Goal: Task Accomplishment & Management: Manage account settings

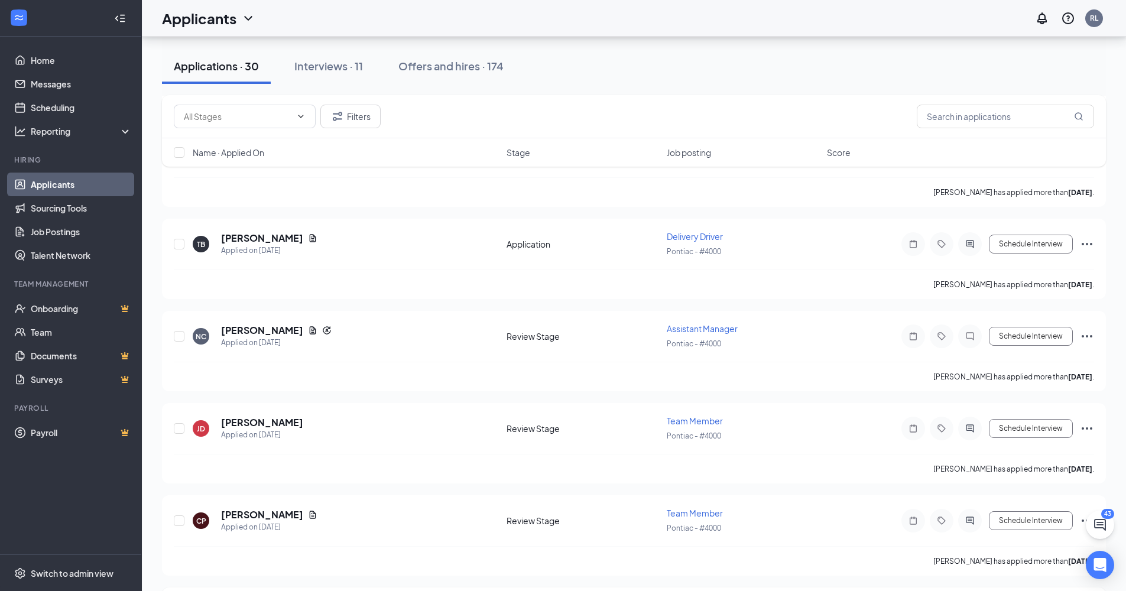
scroll to position [2419, 0]
click at [179, 520] on input "checkbox" at bounding box center [179, 522] width 11 height 11
checkbox input "true"
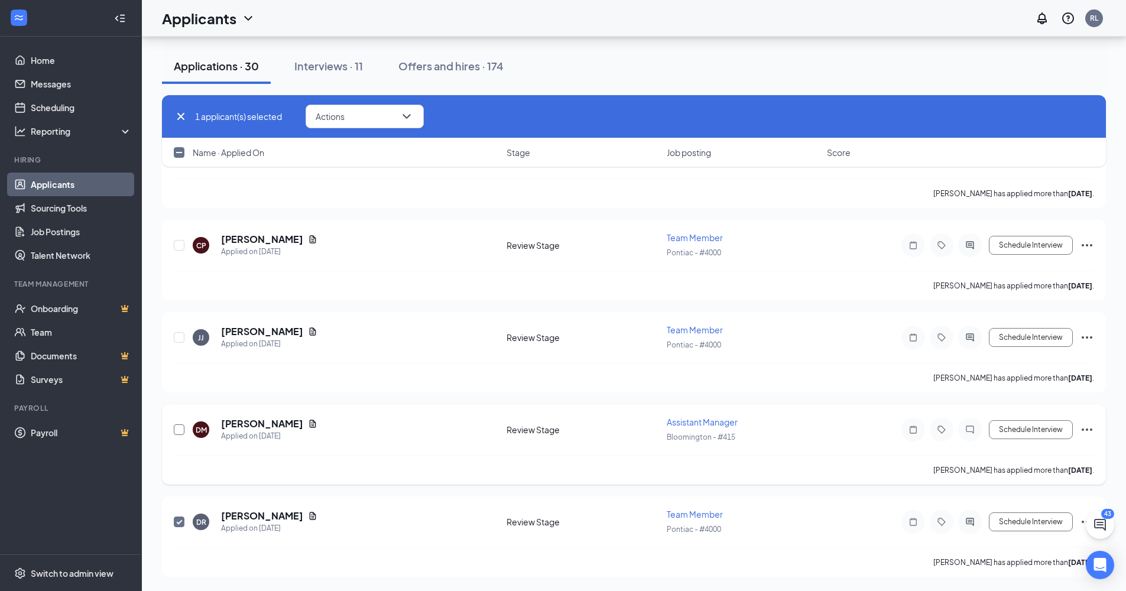
click at [175, 428] on input "checkbox" at bounding box center [179, 429] width 11 height 11
checkbox input "true"
click at [178, 338] on input "checkbox" at bounding box center [179, 337] width 11 height 11
checkbox input "true"
click at [174, 245] on div "CP [PERSON_NAME] Applied on [DATE] Review Stage Team Member Pontiac - #4000 Sch…" at bounding box center [634, 260] width 944 height 80
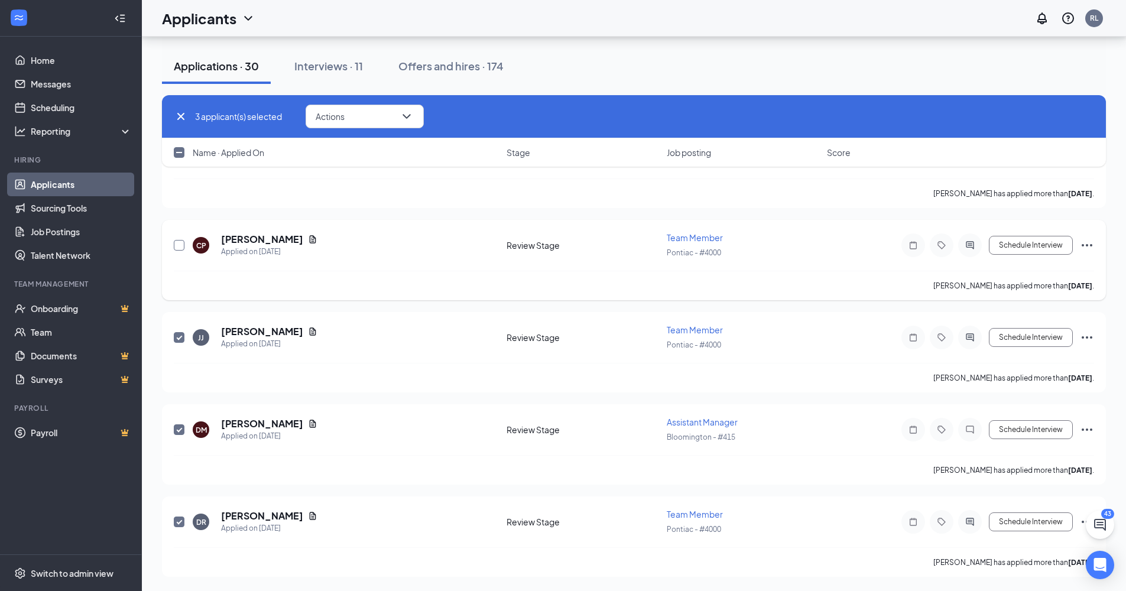
click at [182, 241] on input "checkbox" at bounding box center [179, 245] width 11 height 11
checkbox input "true"
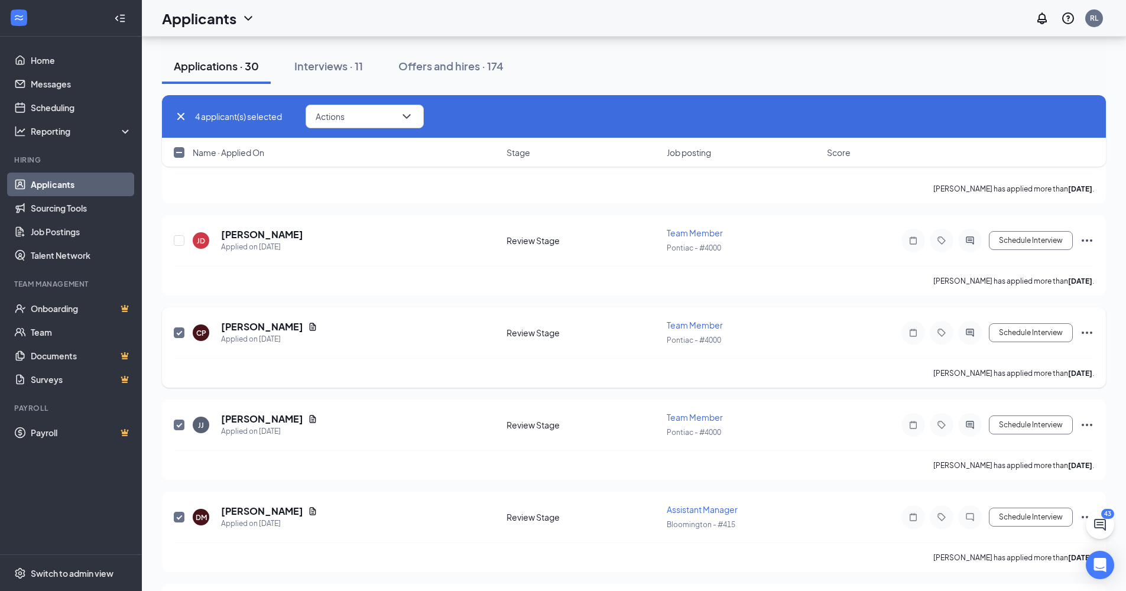
scroll to position [2189, 0]
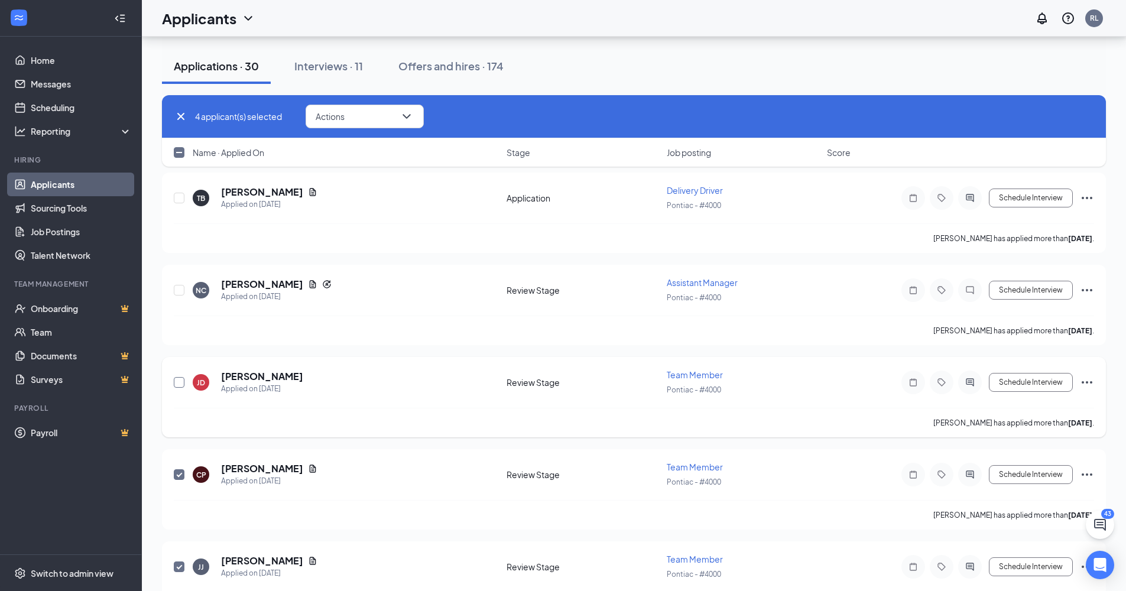
click at [179, 381] on input "checkbox" at bounding box center [179, 382] width 11 height 11
checkbox input "true"
click at [176, 288] on input "checkbox" at bounding box center [179, 290] width 11 height 11
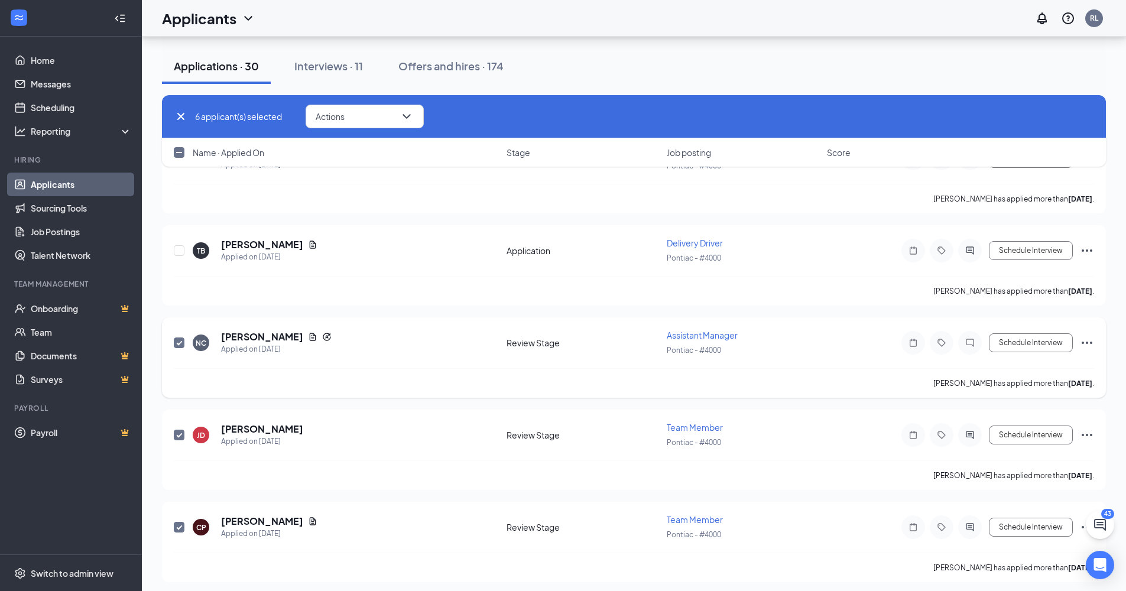
scroll to position [2109, 0]
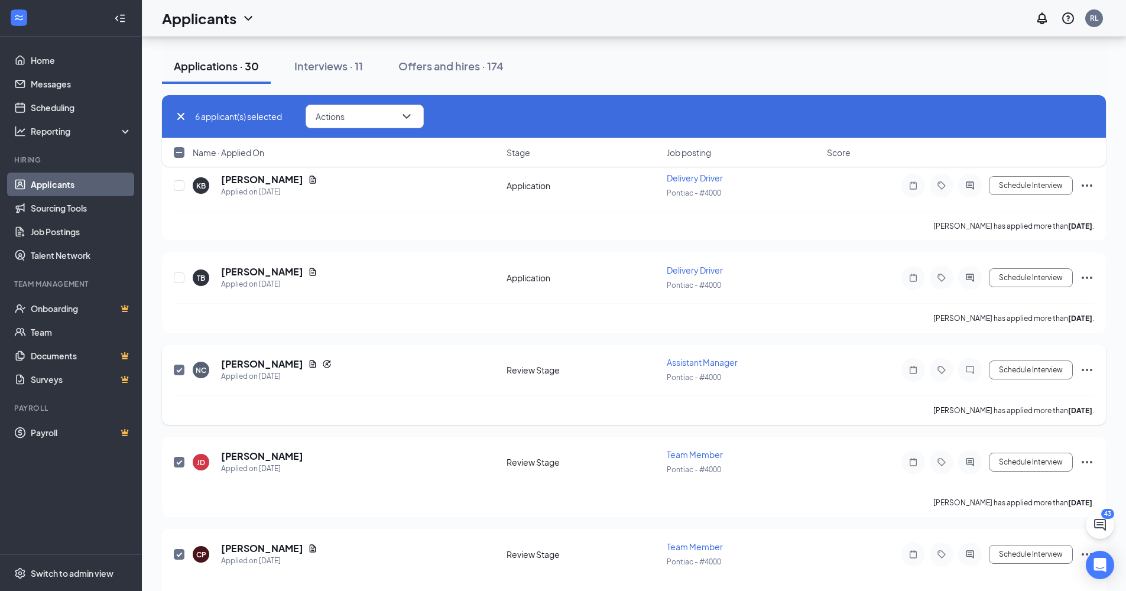
click at [181, 370] on input "checkbox" at bounding box center [179, 370] width 11 height 11
checkbox input "false"
click at [177, 280] on input "checkbox" at bounding box center [179, 278] width 11 height 11
checkbox input "true"
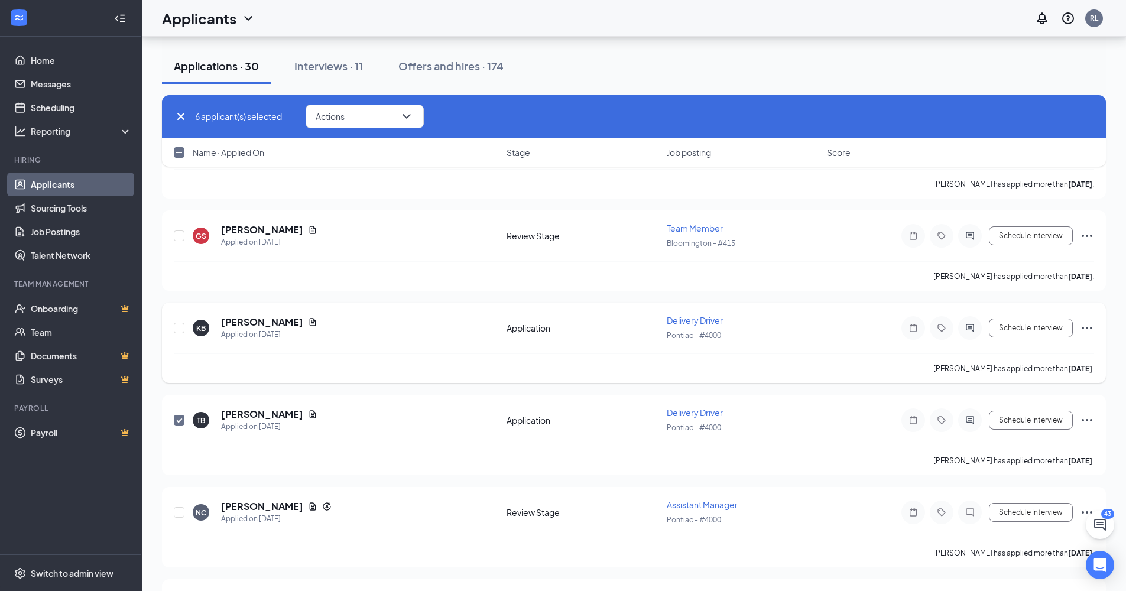
scroll to position [1940, 0]
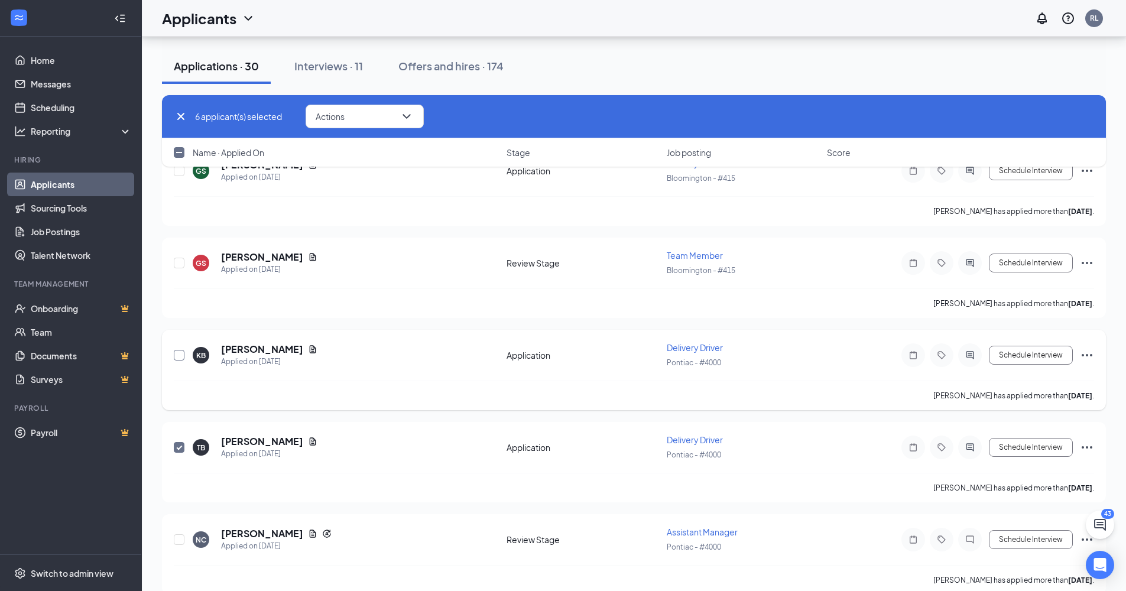
click at [180, 355] on input "checkbox" at bounding box center [179, 355] width 11 height 11
checkbox input "true"
click at [177, 262] on input "checkbox" at bounding box center [179, 263] width 11 height 11
checkbox input "true"
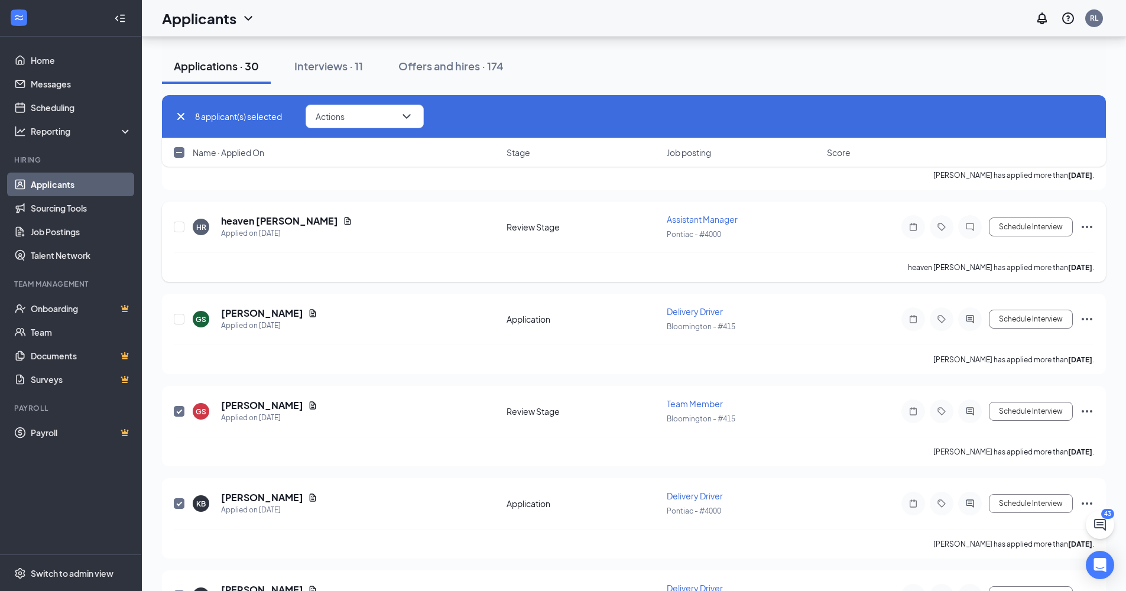
scroll to position [1741, 0]
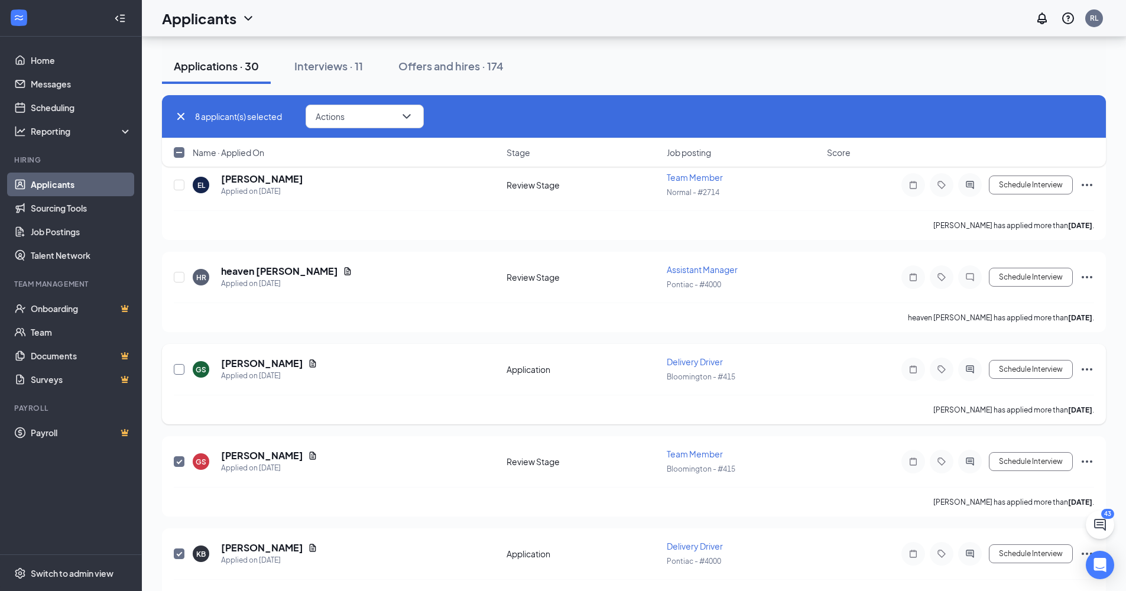
click at [179, 368] on input "checkbox" at bounding box center [179, 369] width 11 height 11
checkbox input "true"
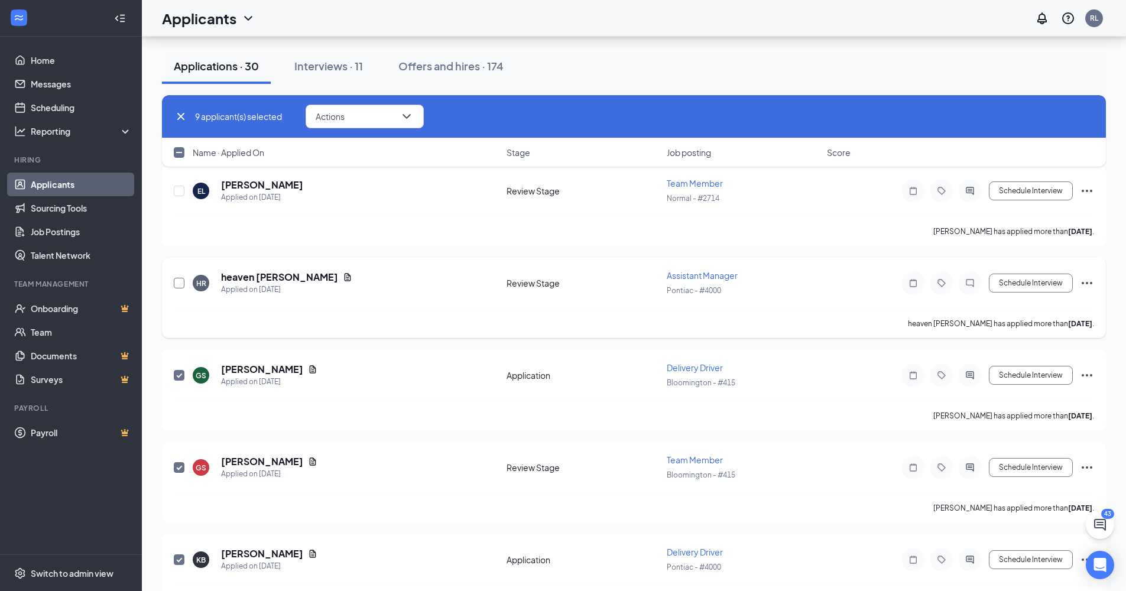
click at [177, 283] on input "checkbox" at bounding box center [179, 283] width 11 height 11
checkbox input "true"
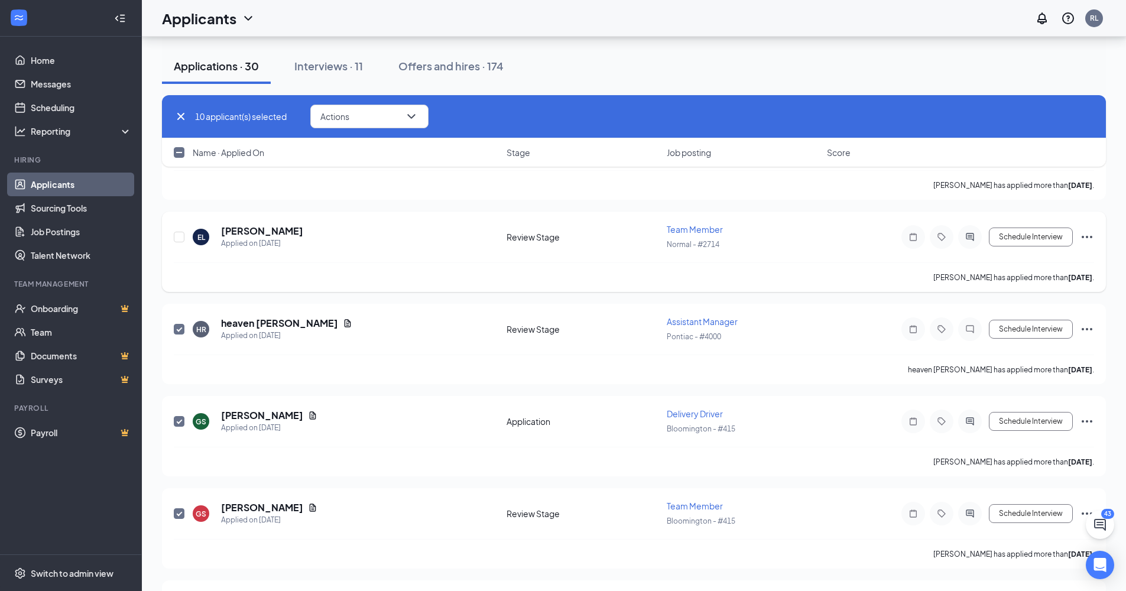
scroll to position [1667, 0]
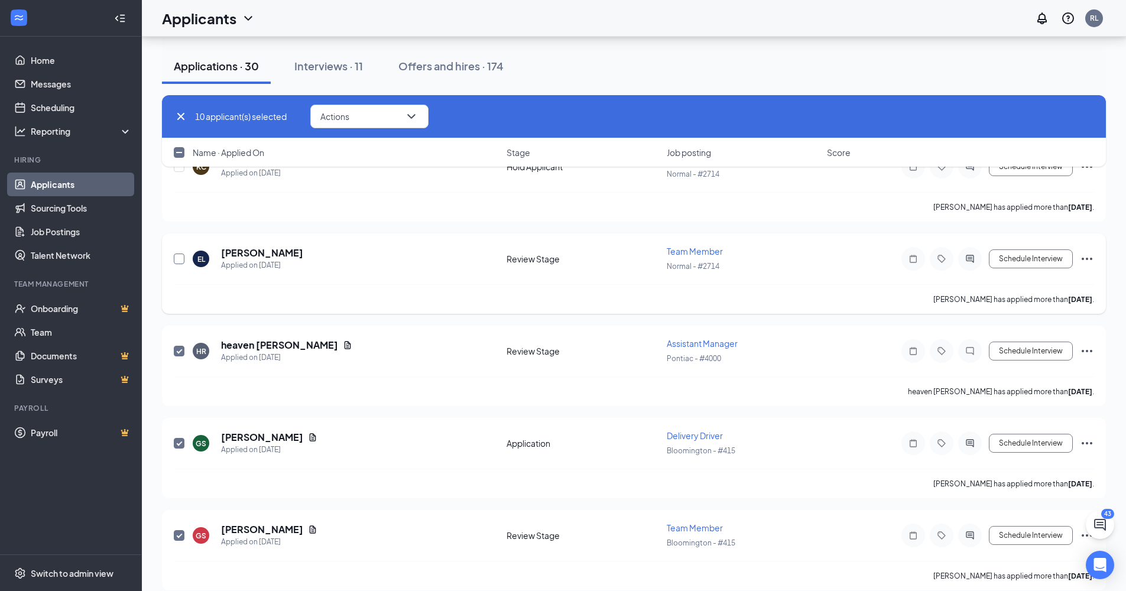
click at [180, 260] on input "checkbox" at bounding box center [179, 259] width 11 height 11
checkbox input "true"
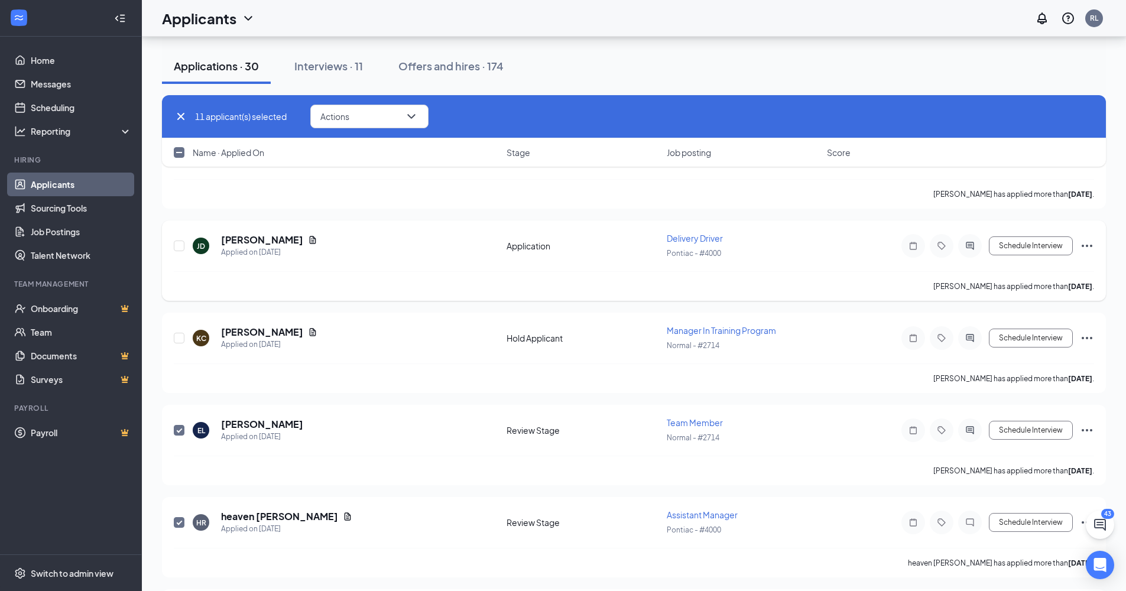
scroll to position [1455, 0]
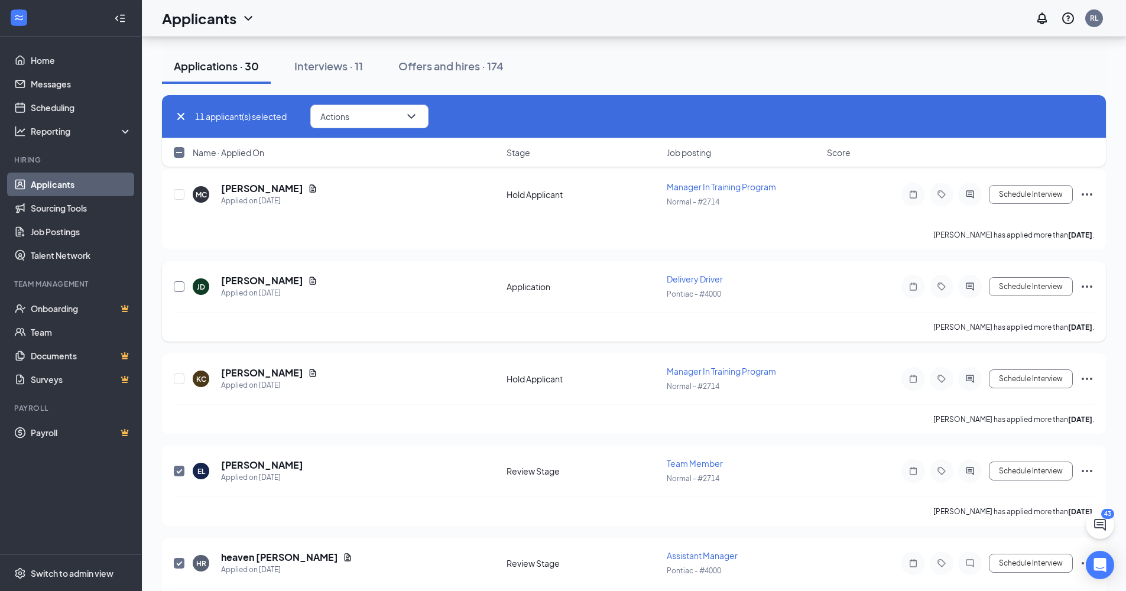
click at [179, 284] on input "checkbox" at bounding box center [179, 286] width 11 height 11
checkbox input "true"
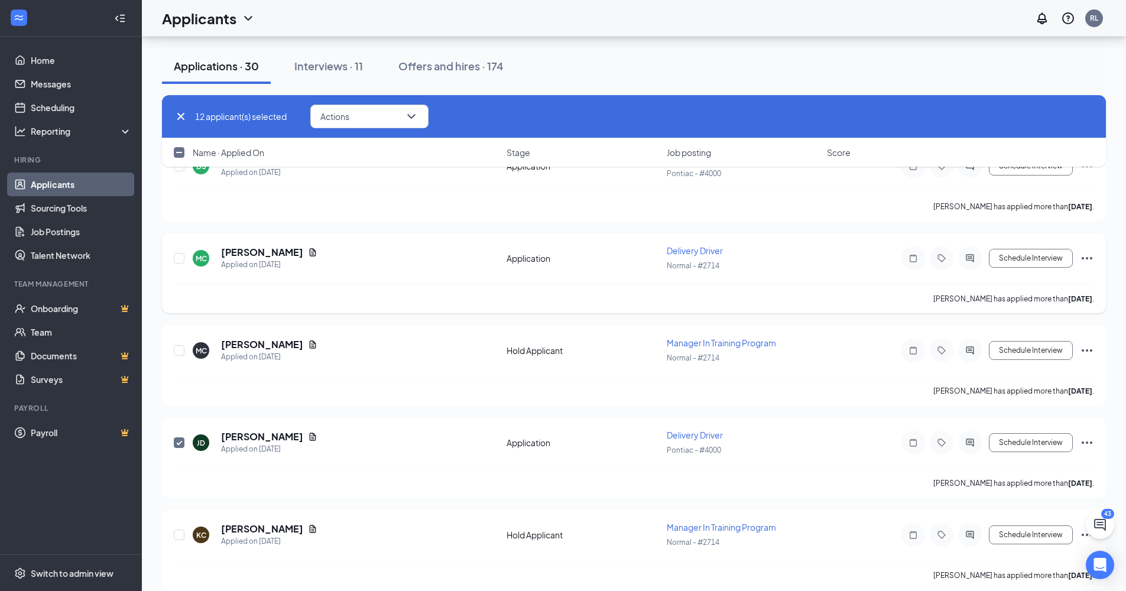
scroll to position [1191, 0]
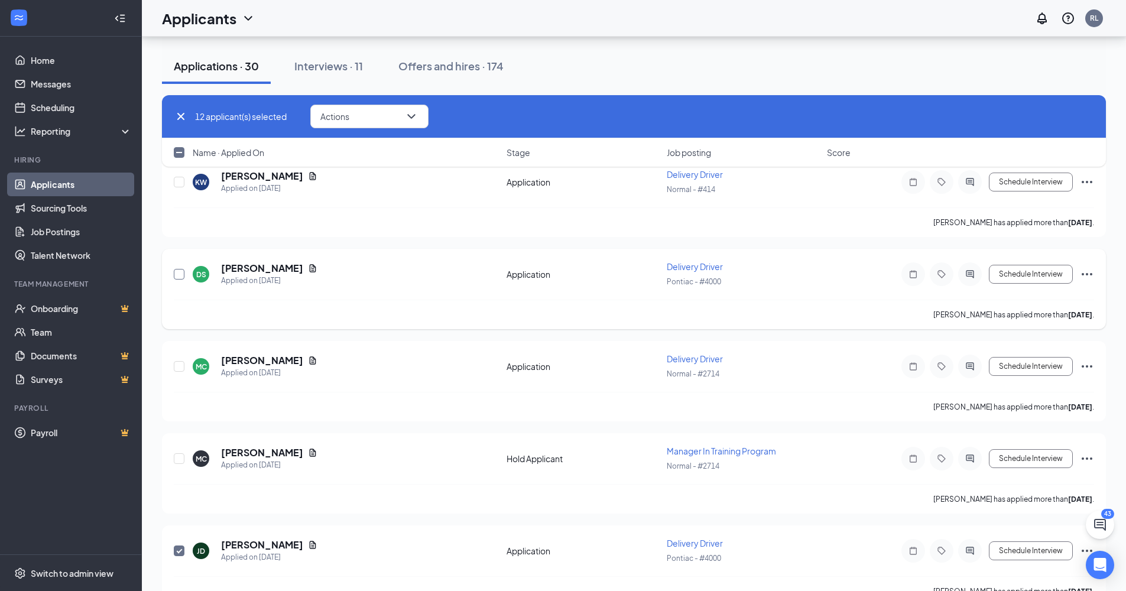
click at [177, 274] on input "checkbox" at bounding box center [179, 274] width 11 height 11
checkbox input "true"
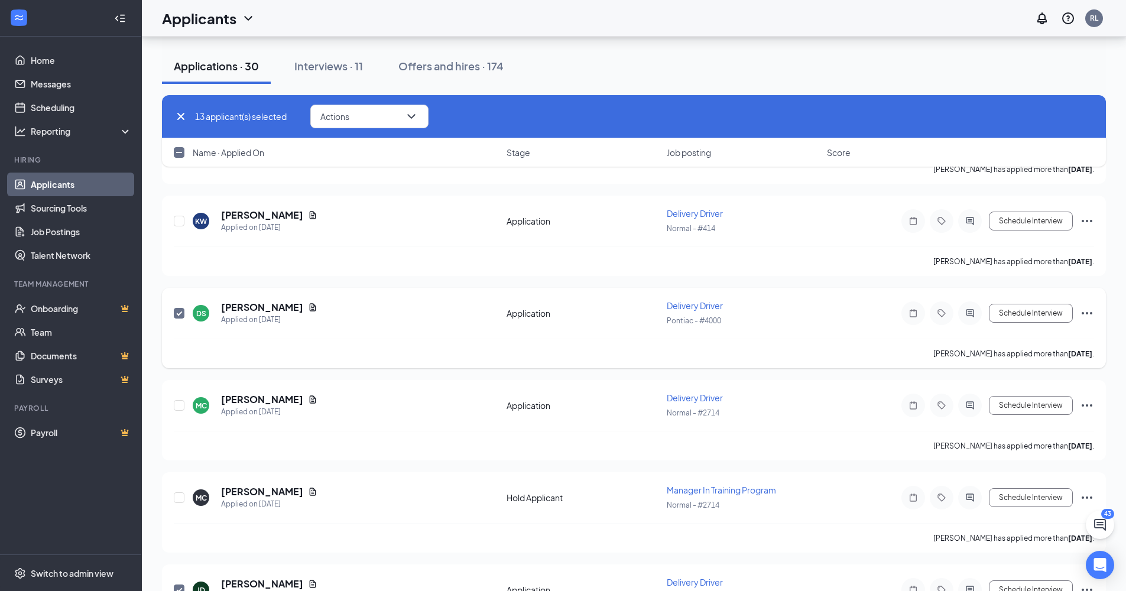
scroll to position [1118, 0]
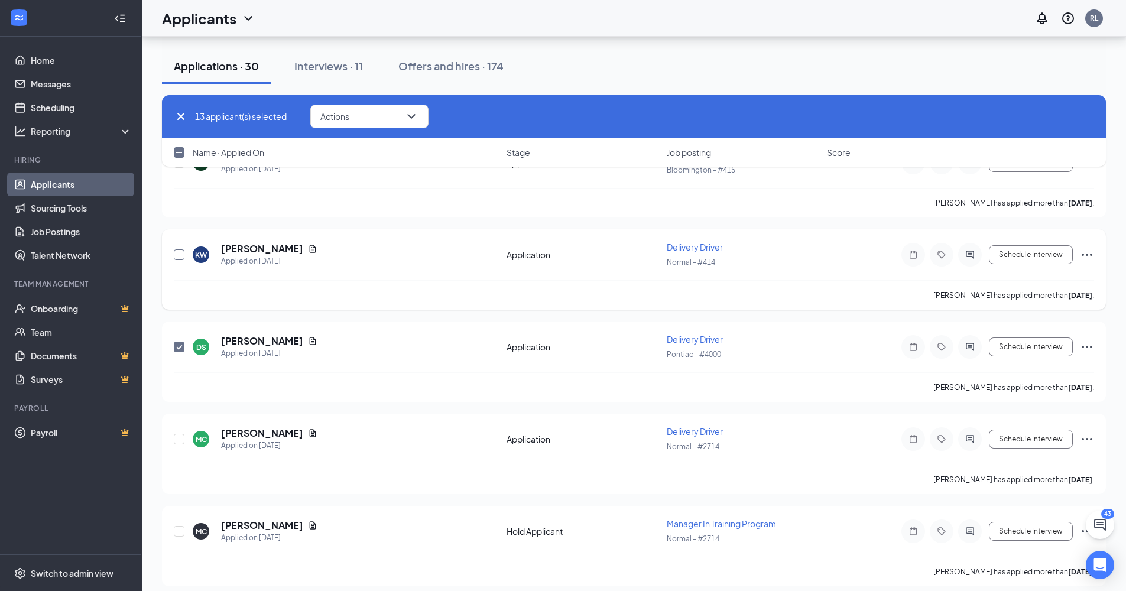
click at [184, 255] on input "checkbox" at bounding box center [179, 254] width 11 height 11
checkbox input "true"
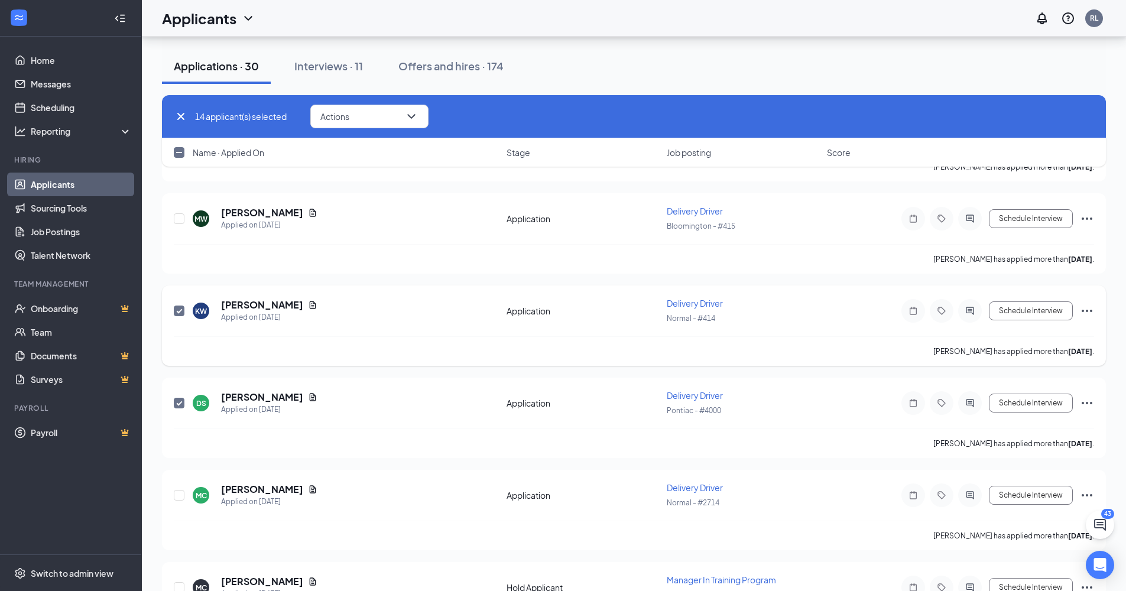
scroll to position [1038, 0]
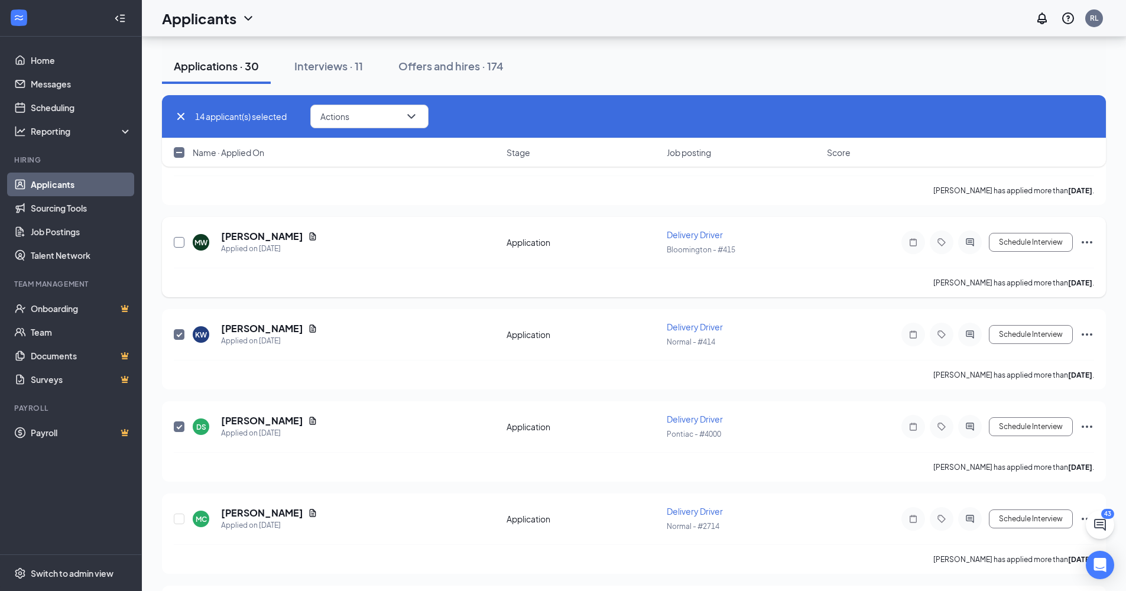
click at [178, 245] on input "checkbox" at bounding box center [179, 242] width 11 height 11
checkbox input "true"
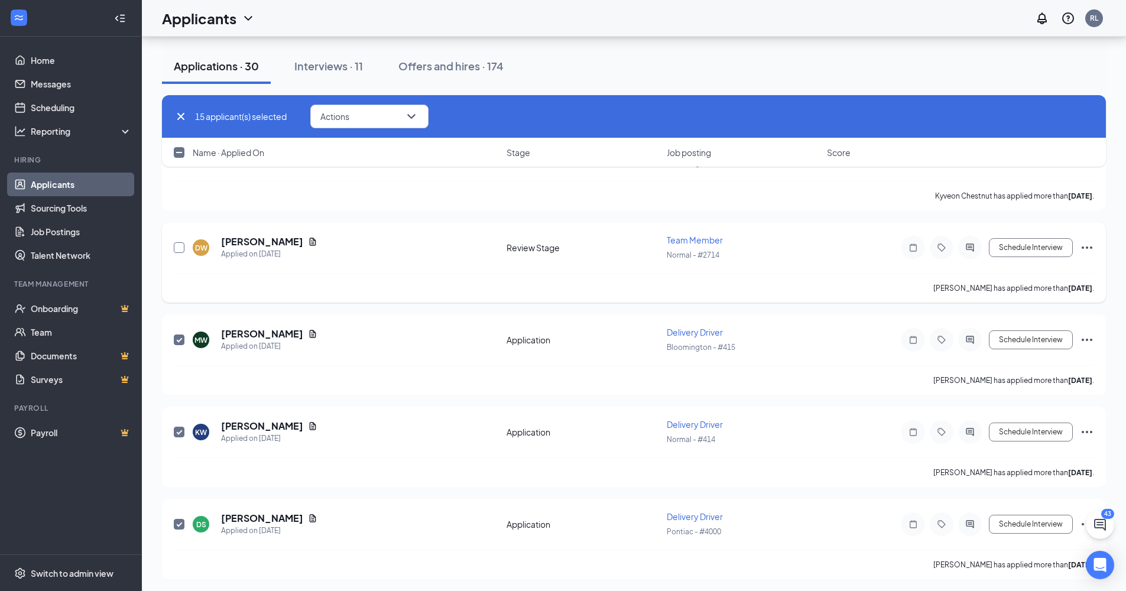
scroll to position [875, 0]
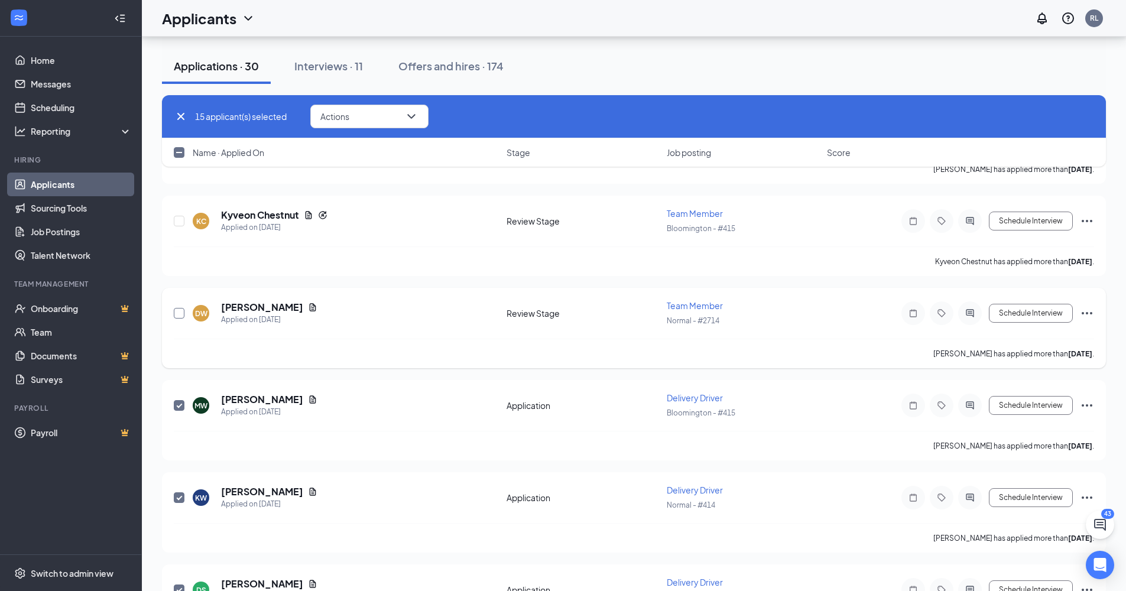
click at [178, 309] on input "checkbox" at bounding box center [179, 313] width 11 height 11
checkbox input "true"
click at [180, 223] on input "checkbox" at bounding box center [179, 221] width 11 height 11
checkbox input "true"
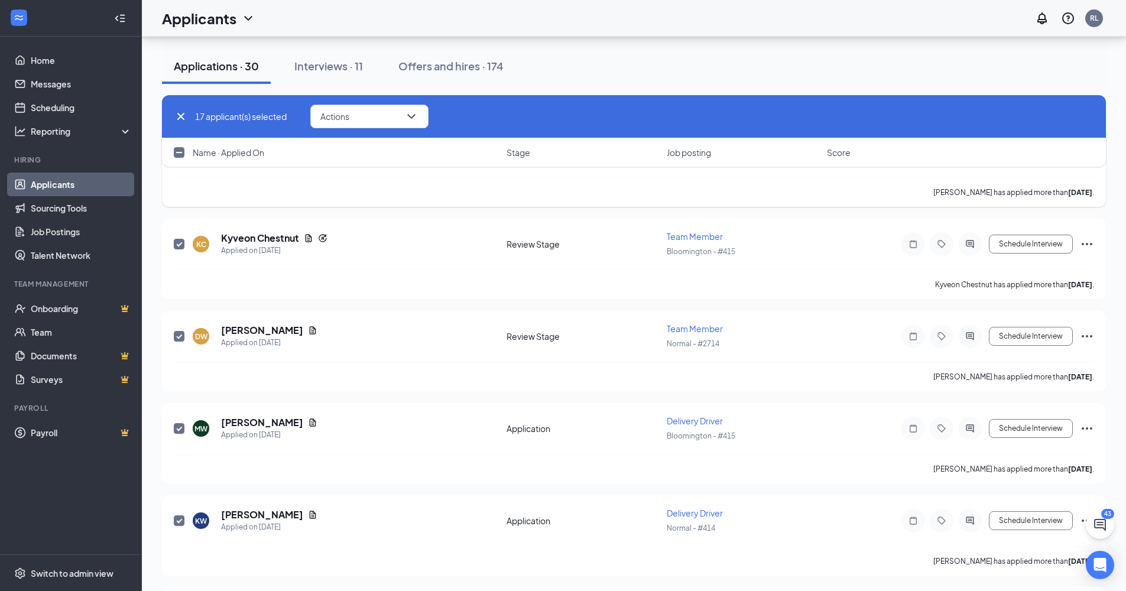
scroll to position [738, 0]
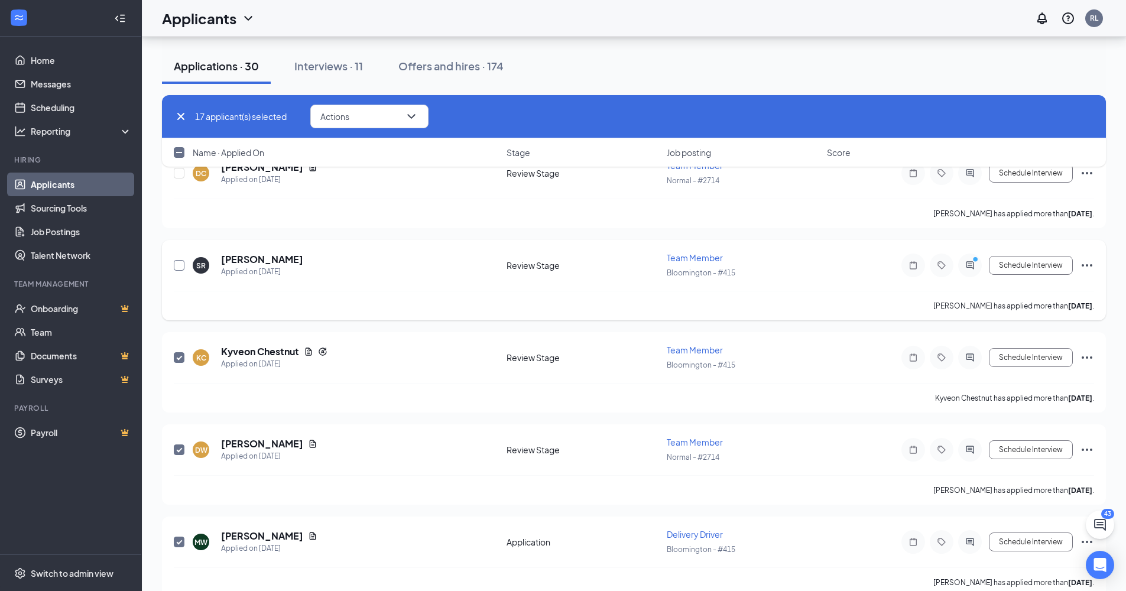
click at [179, 267] on input "checkbox" at bounding box center [179, 265] width 11 height 11
checkbox input "true"
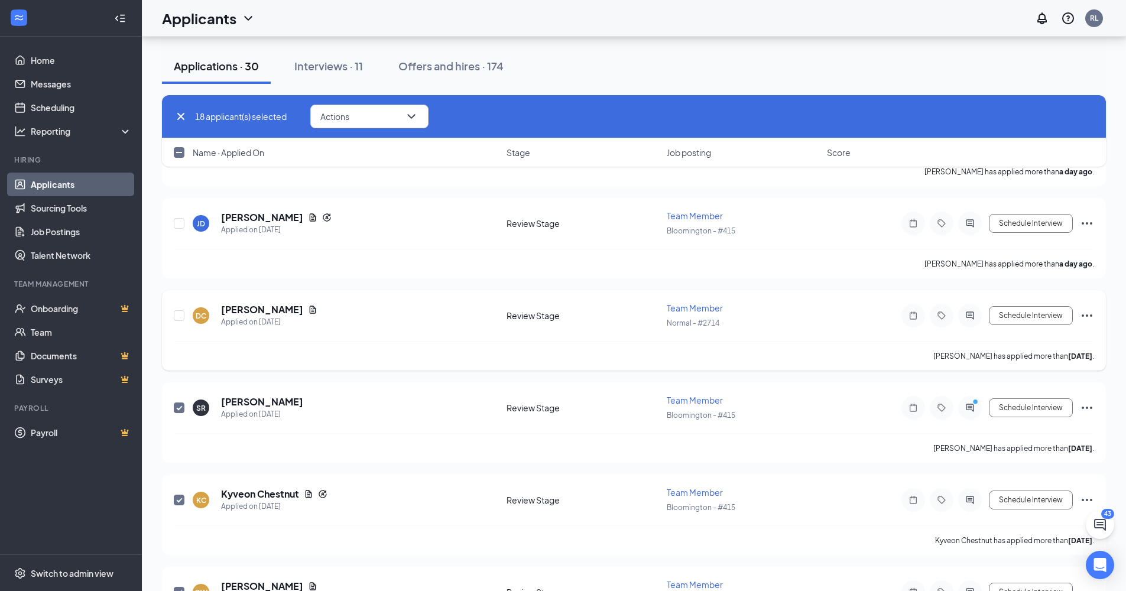
scroll to position [594, 0]
click at [178, 315] on input "checkbox" at bounding box center [179, 318] width 11 height 11
checkbox input "true"
click at [178, 222] on input "checkbox" at bounding box center [179, 226] width 11 height 11
checkbox input "true"
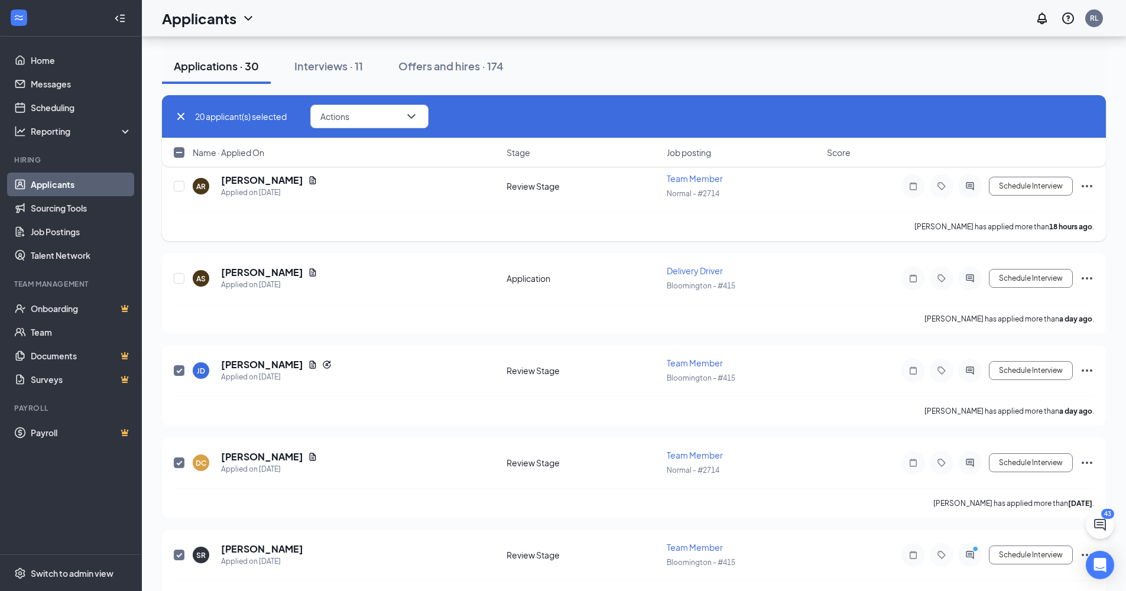
scroll to position [322, 0]
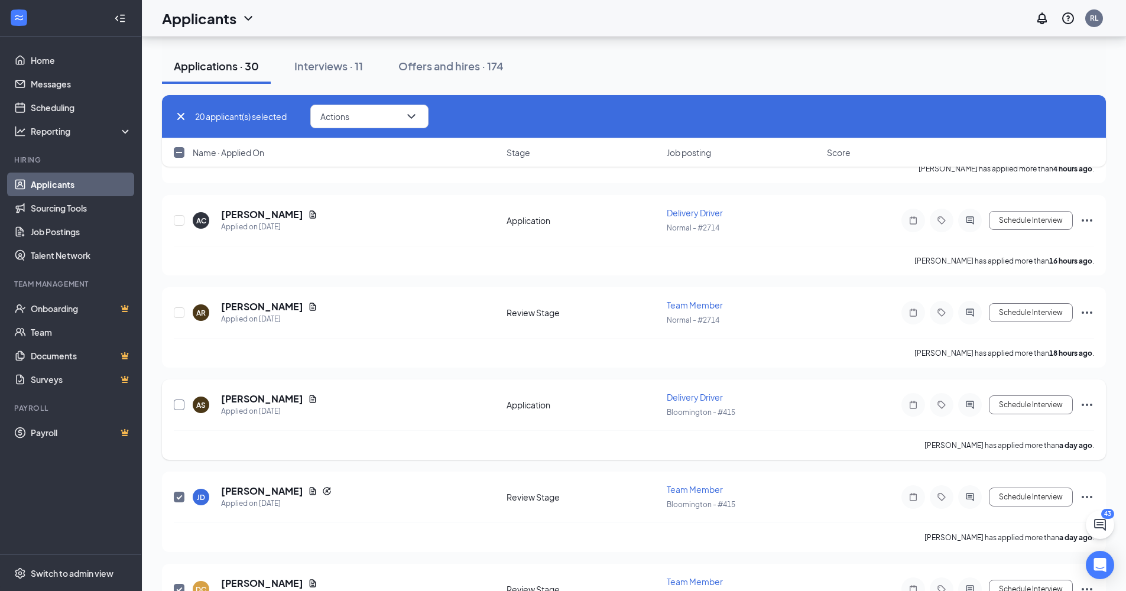
click at [183, 401] on input "checkbox" at bounding box center [179, 405] width 11 height 11
checkbox input "true"
click at [177, 312] on input "checkbox" at bounding box center [179, 312] width 11 height 11
checkbox input "true"
click at [181, 220] on input "checkbox" at bounding box center [179, 220] width 11 height 11
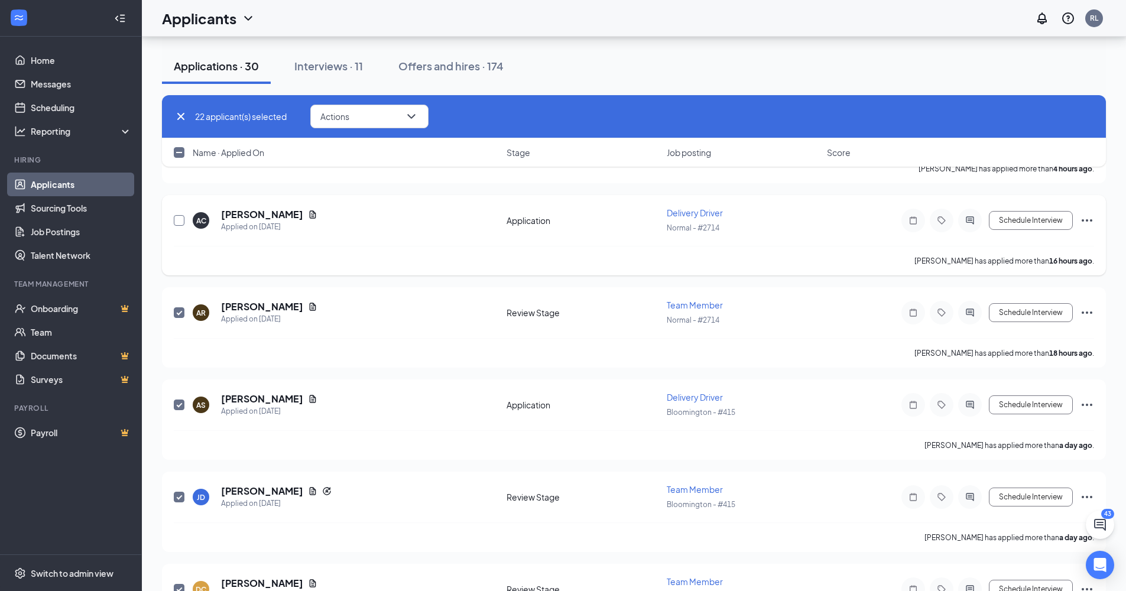
checkbox input "true"
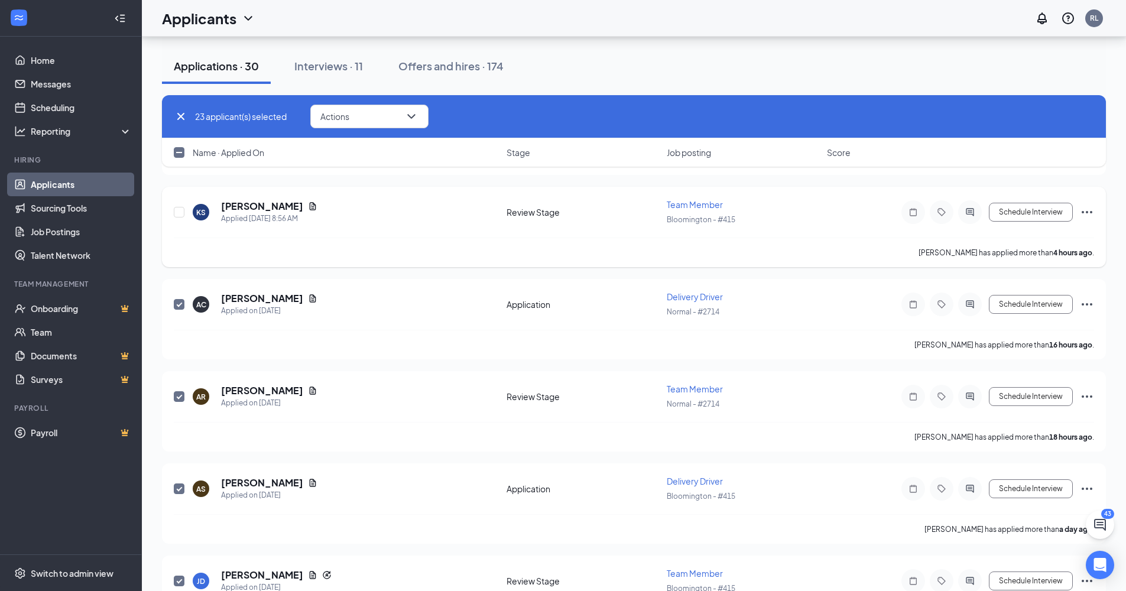
scroll to position [187, 0]
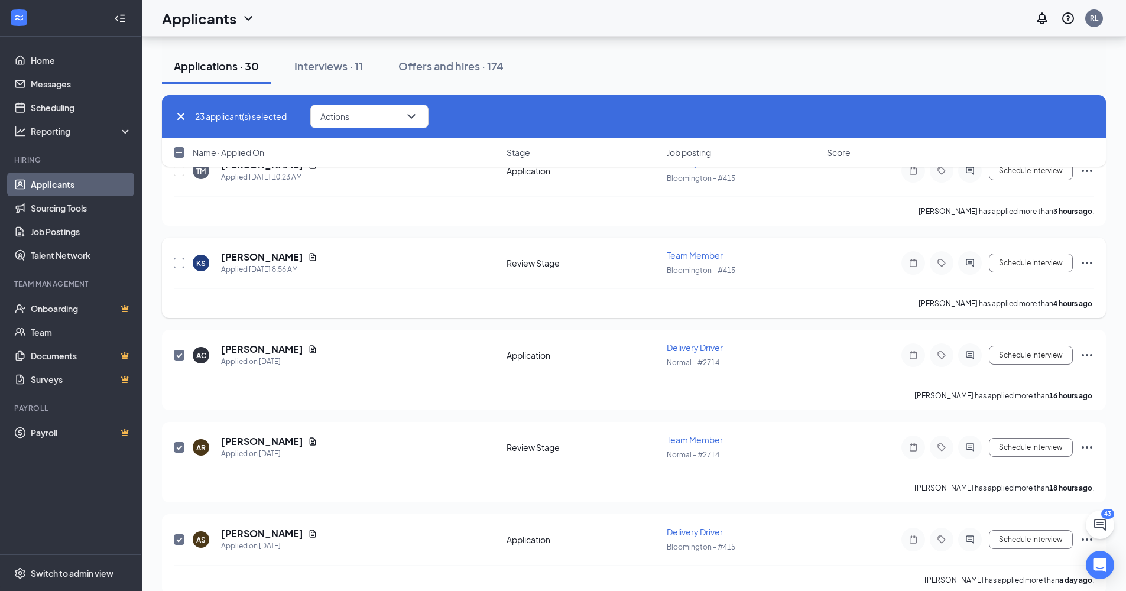
click at [176, 266] on input "checkbox" at bounding box center [179, 263] width 11 height 11
checkbox input "true"
click at [177, 171] on div "24 applicant(s) selected Actions Name · Applied On Stage Job posting Score" at bounding box center [634, 136] width 944 height 83
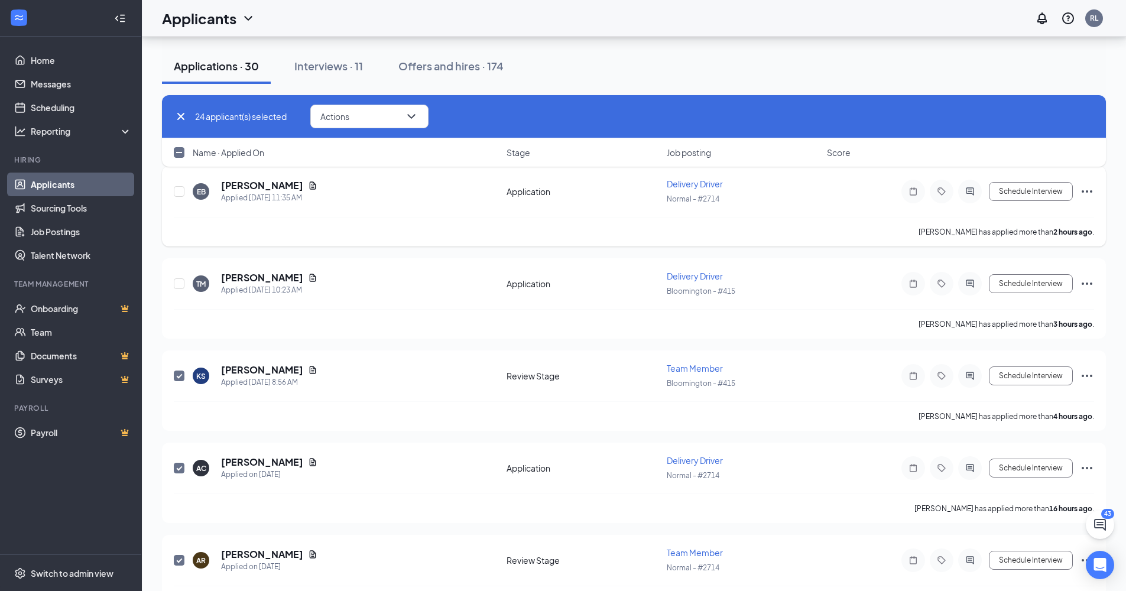
scroll to position [53, 0]
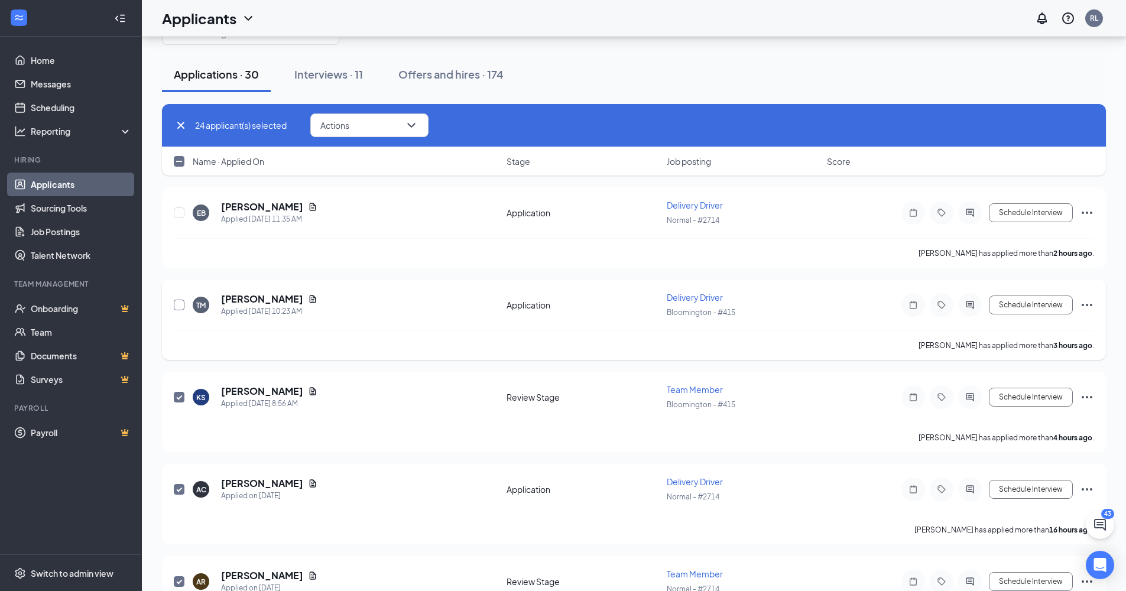
click at [177, 309] on input "checkbox" at bounding box center [179, 305] width 11 height 11
checkbox input "true"
click at [177, 213] on input "checkbox" at bounding box center [179, 213] width 11 height 11
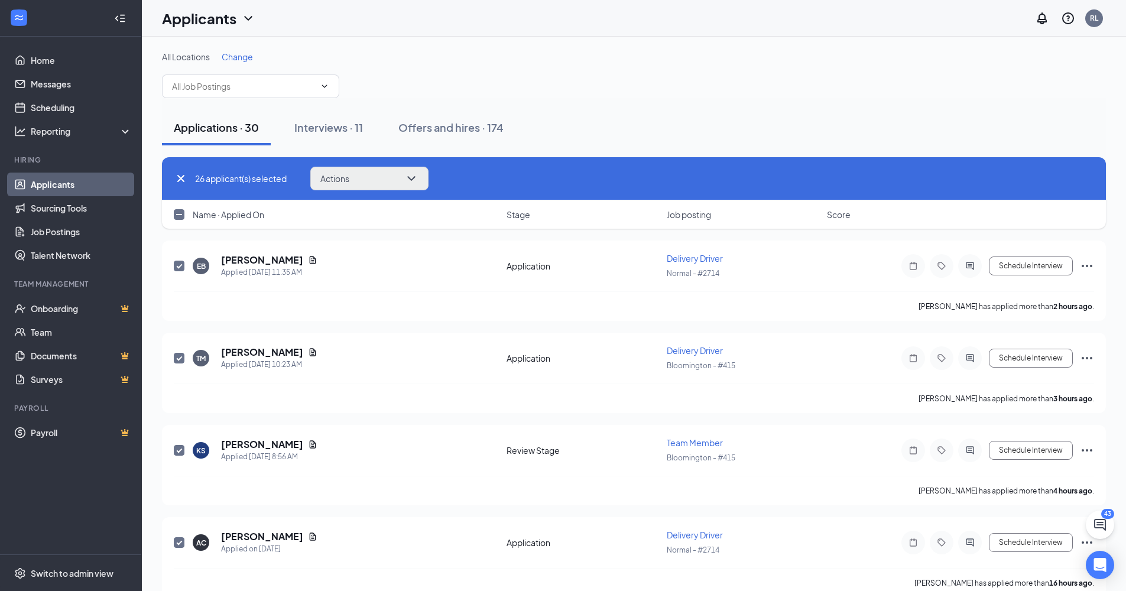
click at [390, 174] on button "Actions" at bounding box center [369, 179] width 118 height 24
click at [377, 317] on p "Reject" at bounding box center [373, 323] width 102 height 12
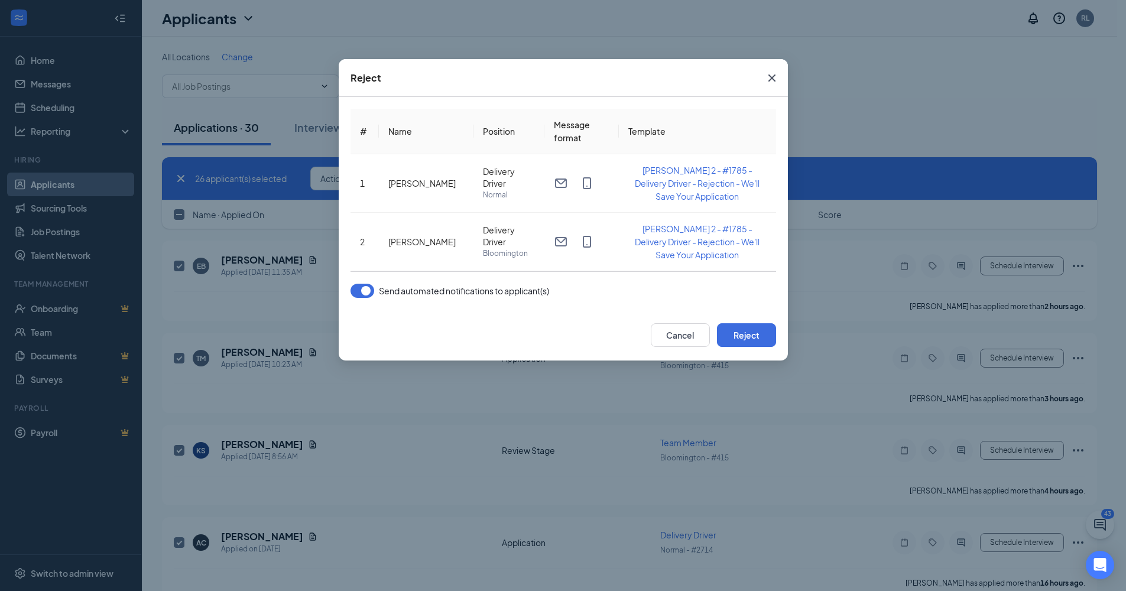
click at [355, 289] on button "button" at bounding box center [363, 291] width 24 height 14
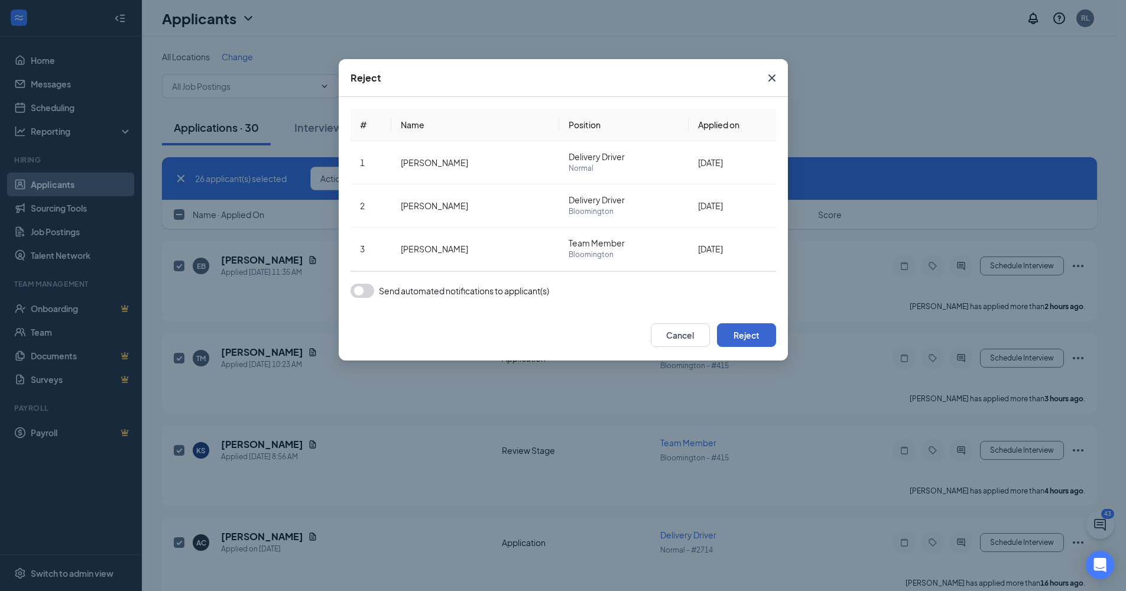
click at [744, 332] on button "Reject" at bounding box center [746, 335] width 59 height 24
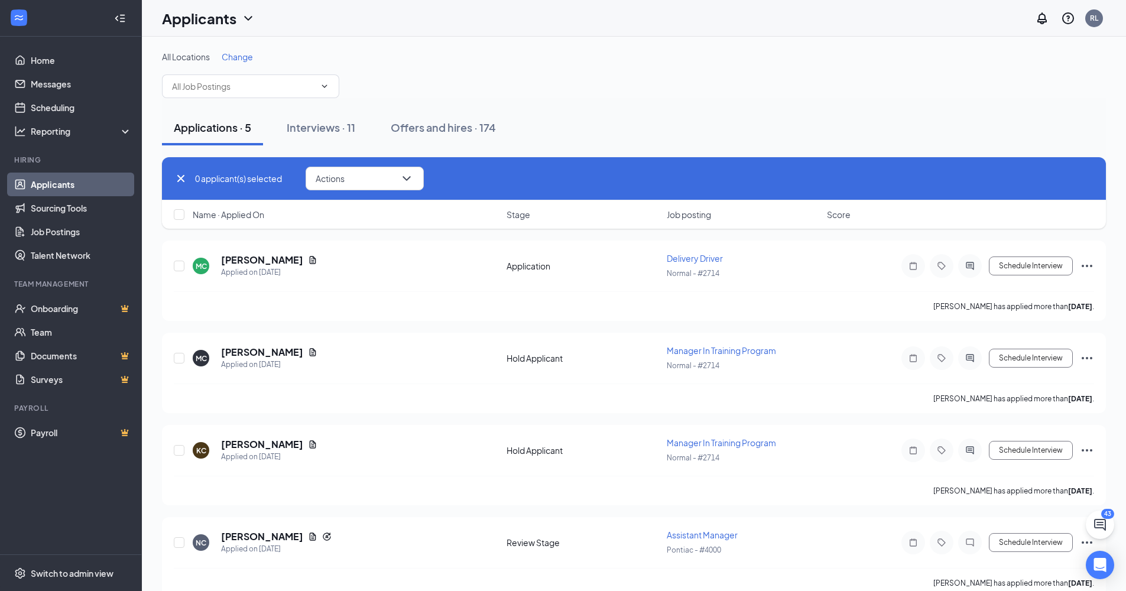
checkbox input "false"
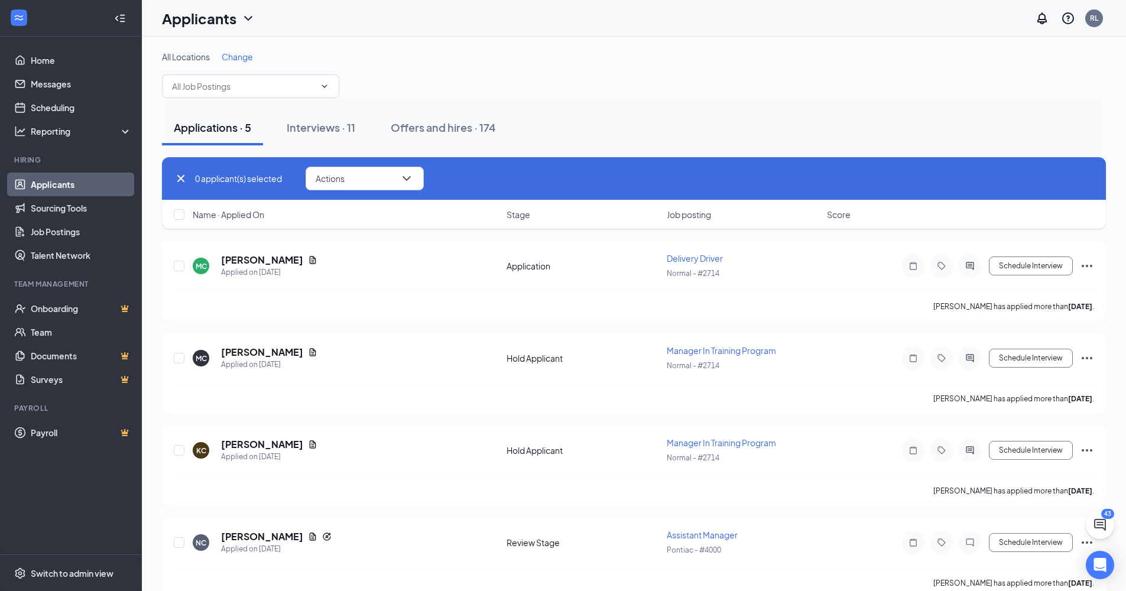
checkbox input "false"
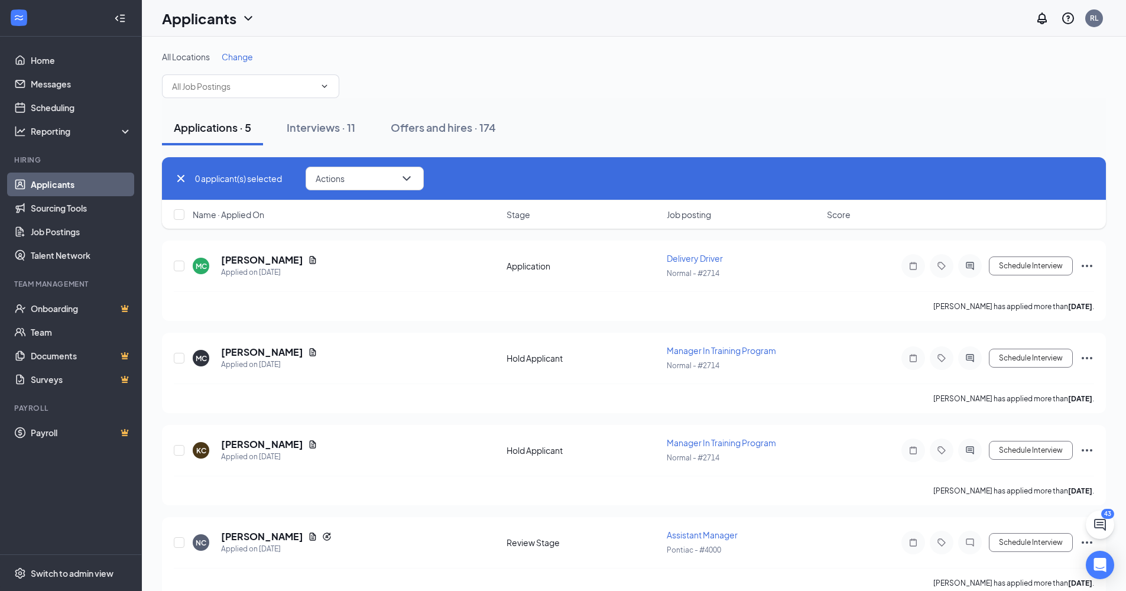
checkbox input "false"
